Goal: Find contact information: Find contact information

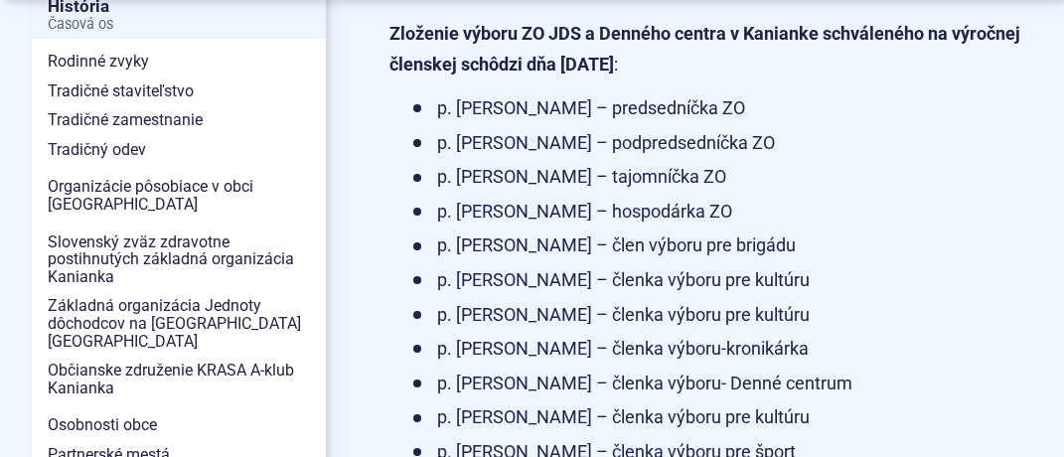
scroll to position [750, 0]
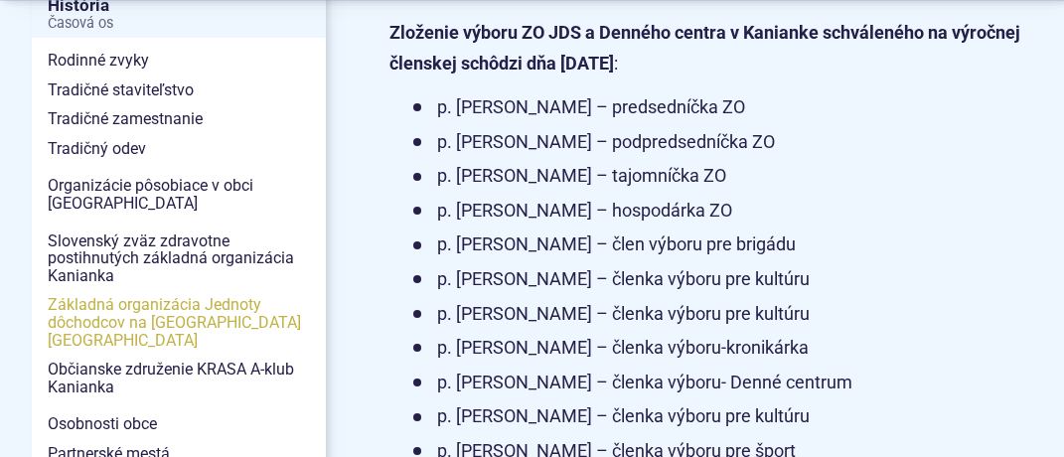
click at [137, 290] on span "Základná organizácia Jednoty dôchodcov na [GEOGRAPHIC_DATA] [GEOGRAPHIC_DATA]" at bounding box center [179, 322] width 262 height 65
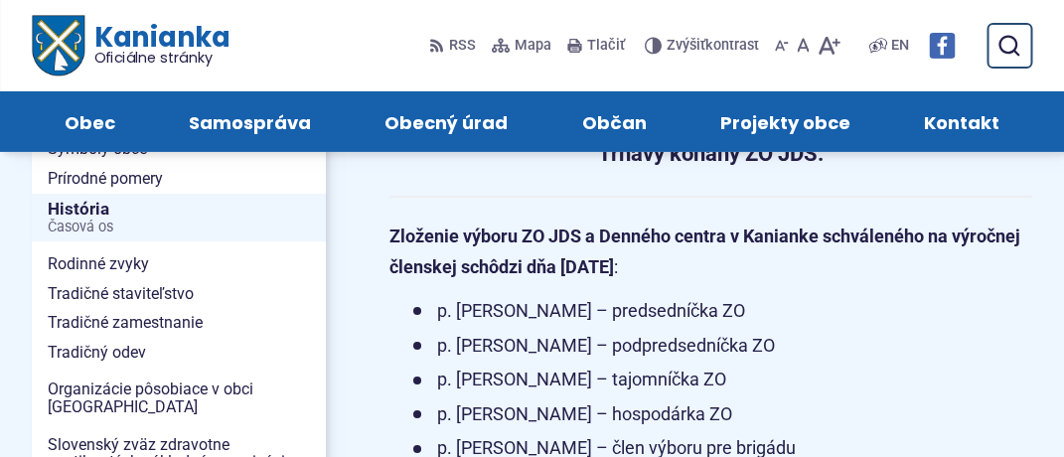
scroll to position [545, 0]
click at [984, 115] on span "Kontakt" at bounding box center [962, 121] width 76 height 61
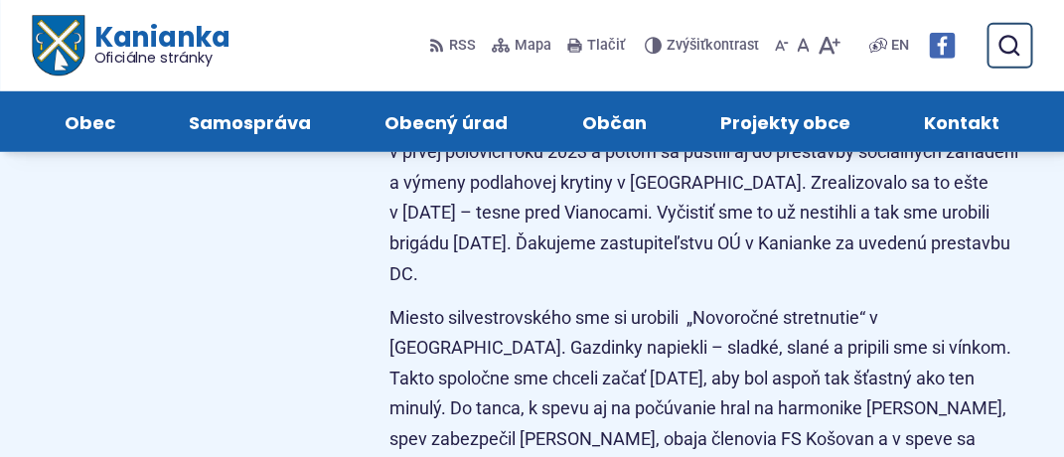
scroll to position [9665, 0]
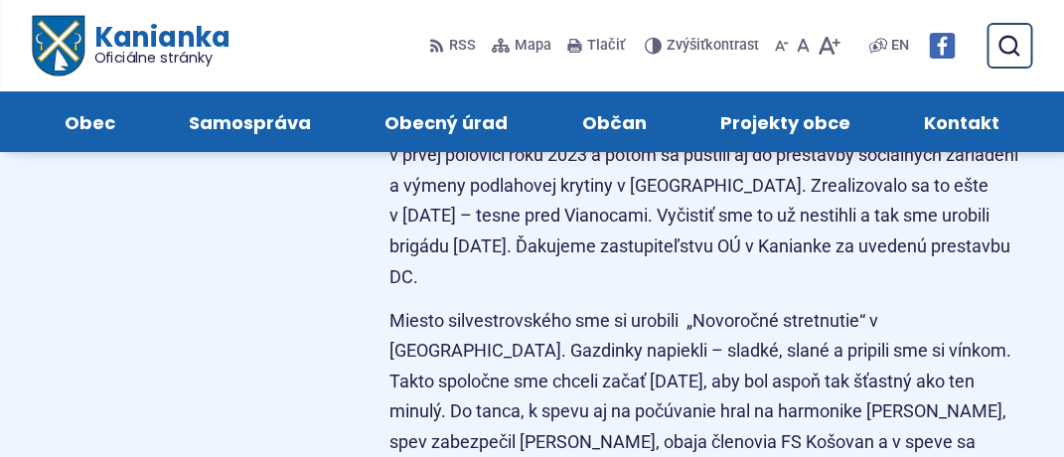
click at [984, 125] on span "Kontakt" at bounding box center [962, 121] width 76 height 61
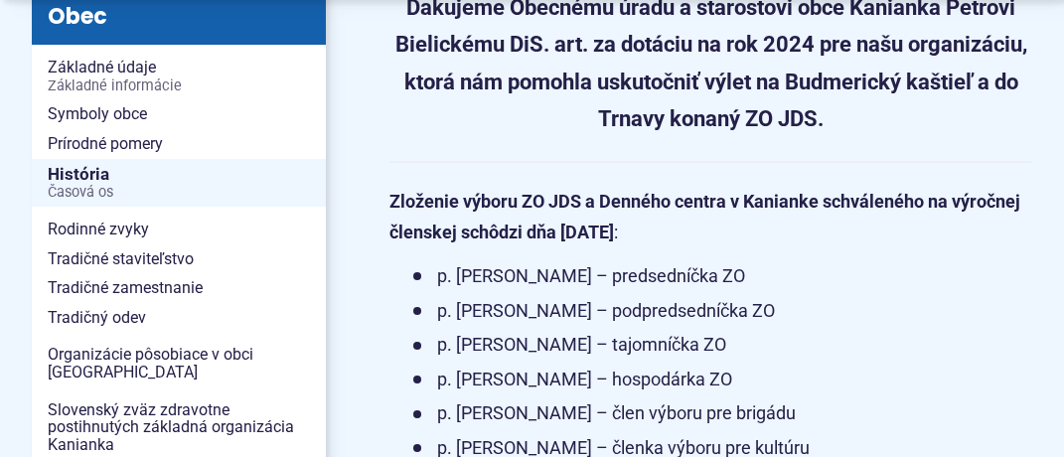
scroll to position [635, 0]
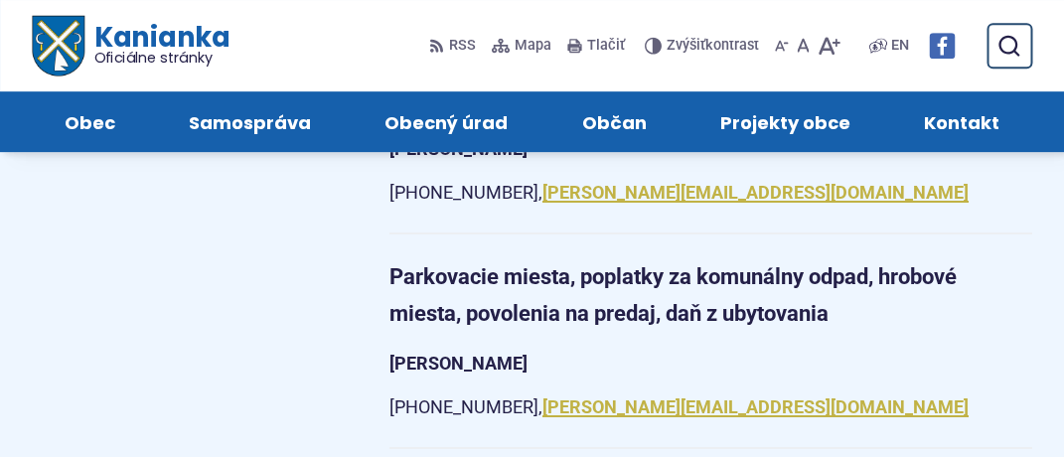
scroll to position [2535, 0]
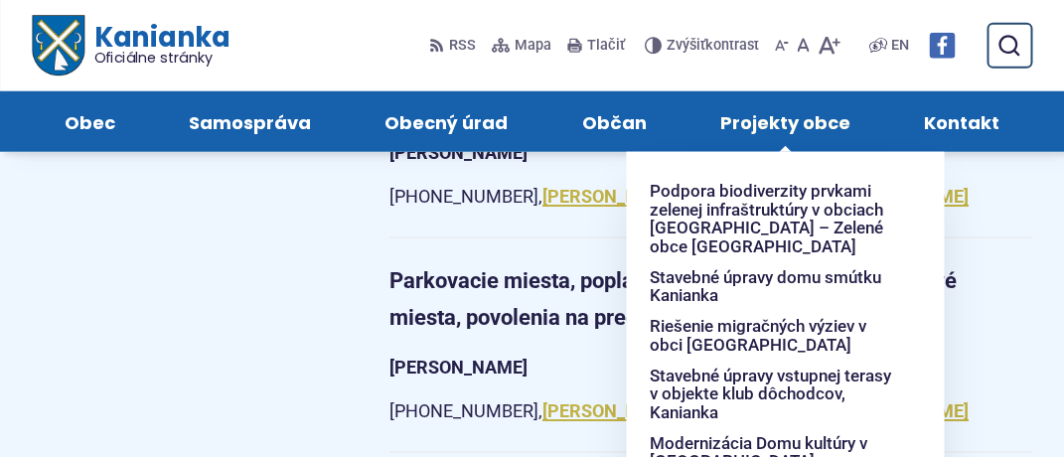
click at [785, 127] on span "Projekty obce" at bounding box center [785, 121] width 130 height 61
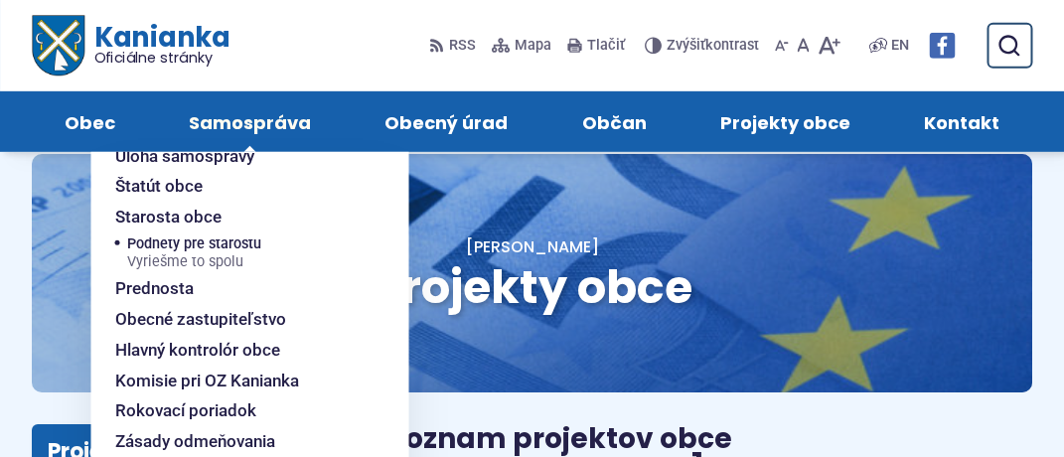
scroll to position [66, 0]
click at [268, 391] on span "Komisie pri OZ Kanianka" at bounding box center [207, 381] width 184 height 31
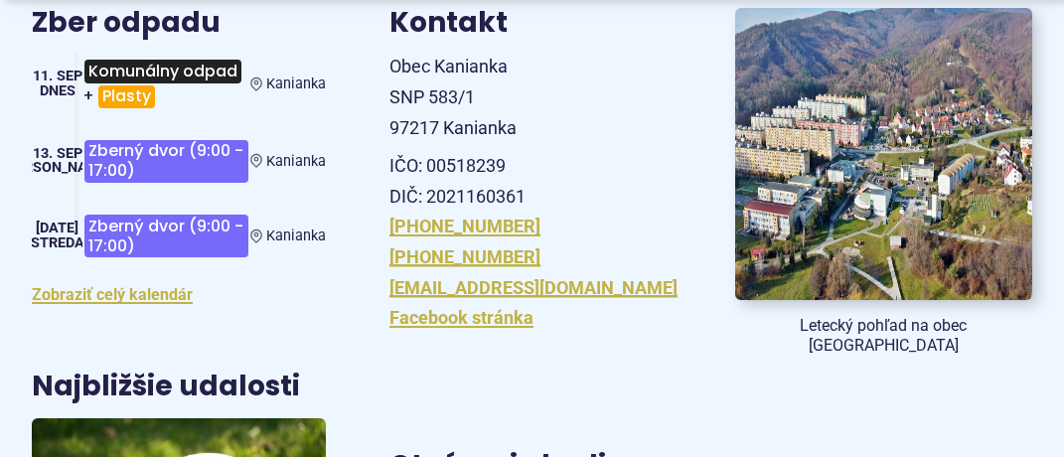
scroll to position [467, 0]
